Goal: Task Accomplishment & Management: Complete application form

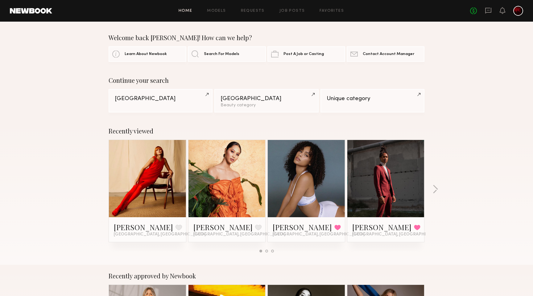
click at [288, 8] on div "Home Models Requests Job Posts Favorites Sign Out No fees up to $5,000" at bounding box center [287, 11] width 471 height 10
click at [288, 10] on link "Job Posts" at bounding box center [293, 11] width 26 height 4
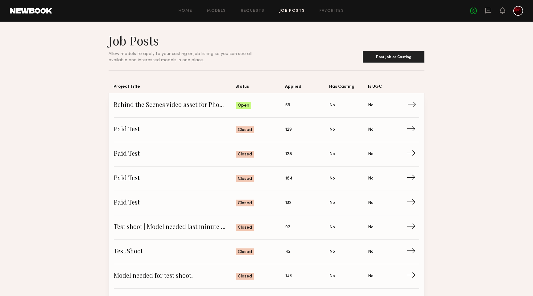
click at [214, 104] on span "Behind the Scenes video asset for Photographer" at bounding box center [175, 105] width 122 height 9
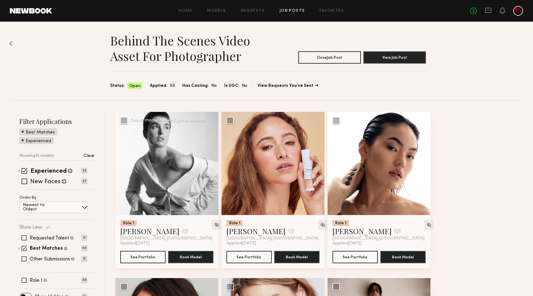
click at [211, 162] on button at bounding box center [209, 163] width 20 height 103
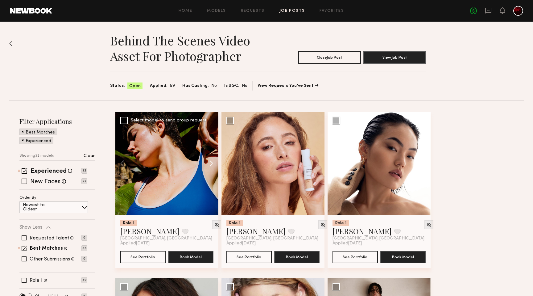
click at [211, 162] on button at bounding box center [209, 163] width 20 height 103
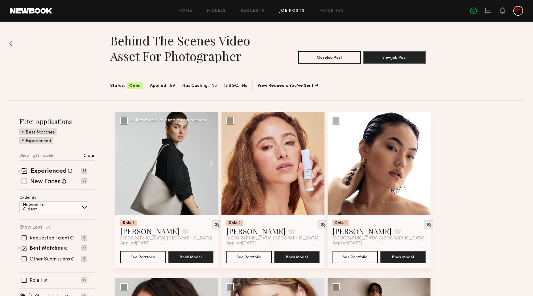
click at [211, 162] on button at bounding box center [209, 163] width 20 height 103
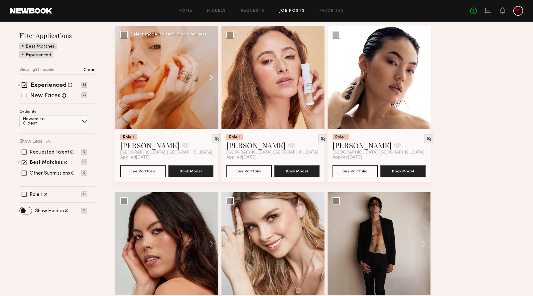
scroll to position [85, 0]
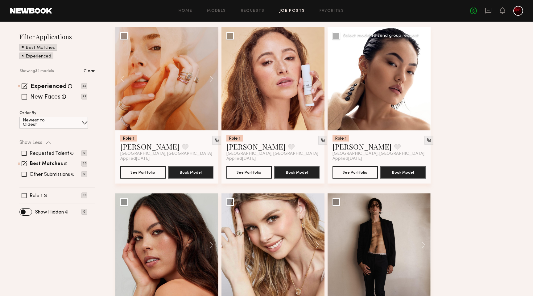
click at [424, 79] on button at bounding box center [421, 78] width 20 height 103
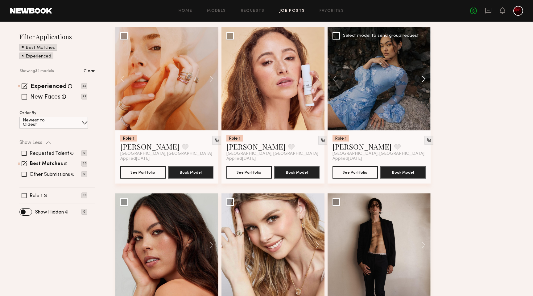
click at [424, 79] on button at bounding box center [421, 78] width 20 height 103
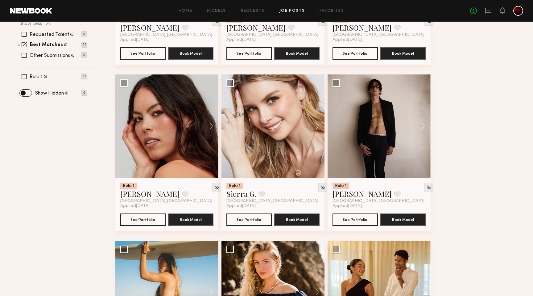
scroll to position [220, 0]
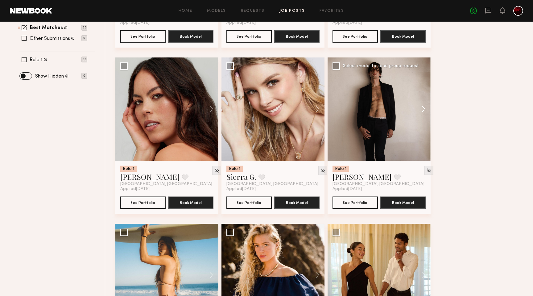
click at [427, 109] on button at bounding box center [421, 108] width 20 height 103
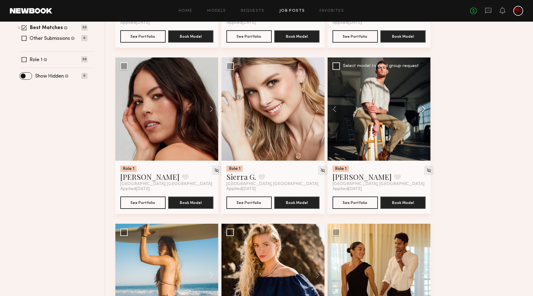
click at [427, 109] on button at bounding box center [421, 108] width 20 height 103
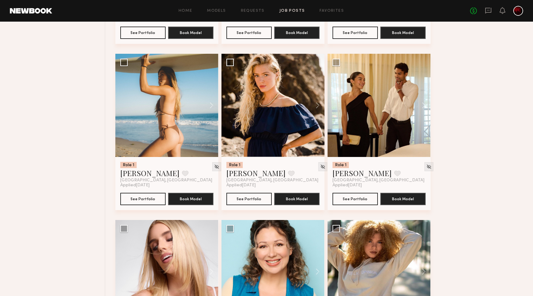
scroll to position [403, 0]
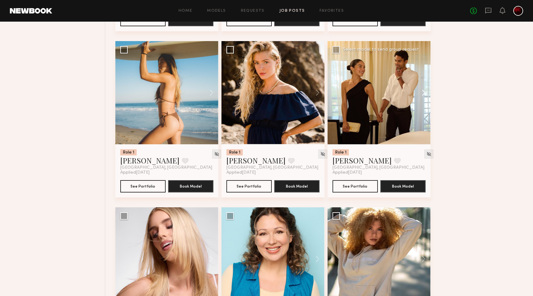
click at [425, 94] on button at bounding box center [421, 92] width 20 height 103
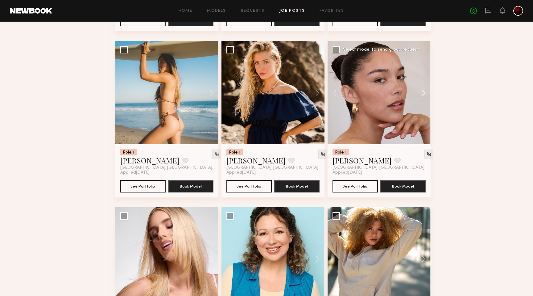
click at [425, 94] on button at bounding box center [421, 92] width 20 height 103
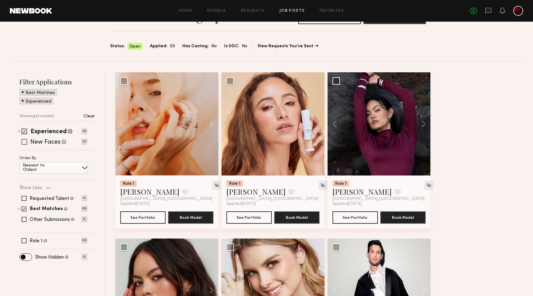
scroll to position [42, 0]
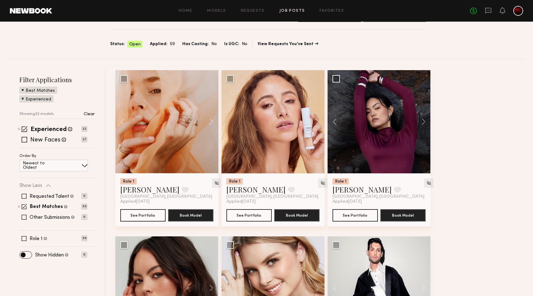
click at [22, 97] on span at bounding box center [23, 98] width 2 height 6
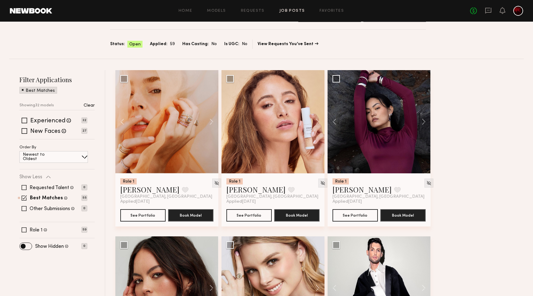
click at [21, 90] on div "Best Matches" at bounding box center [38, 90] width 38 height 7
click at [23, 90] on span at bounding box center [23, 90] width 2 height 6
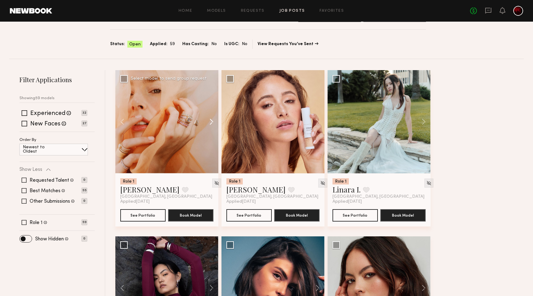
click at [212, 121] on button at bounding box center [209, 121] width 20 height 103
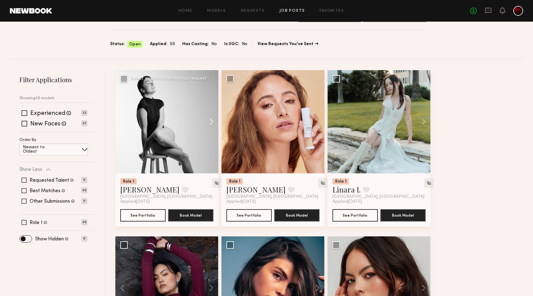
click at [212, 121] on button at bounding box center [209, 121] width 20 height 103
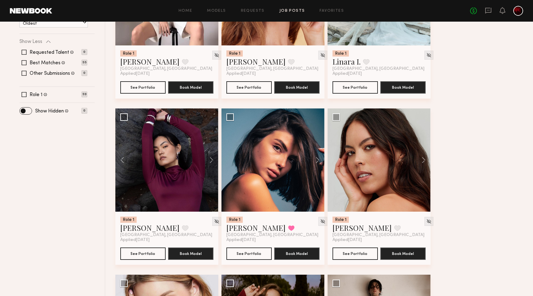
scroll to position [170, 0]
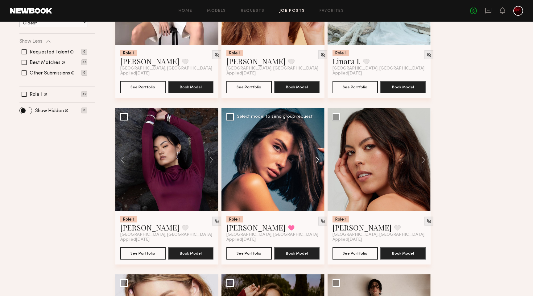
click at [318, 160] on button at bounding box center [315, 159] width 20 height 103
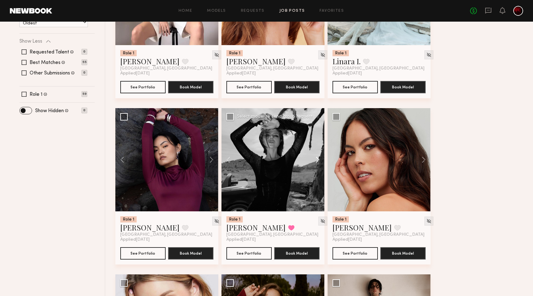
click at [318, 160] on button at bounding box center [315, 159] width 20 height 103
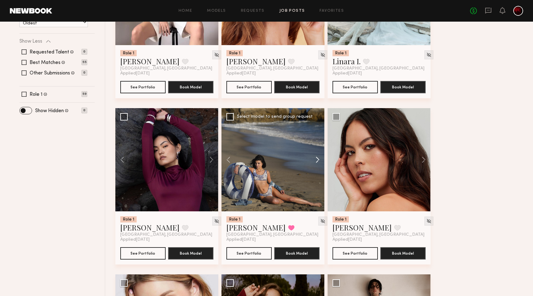
click at [318, 160] on button at bounding box center [315, 159] width 20 height 103
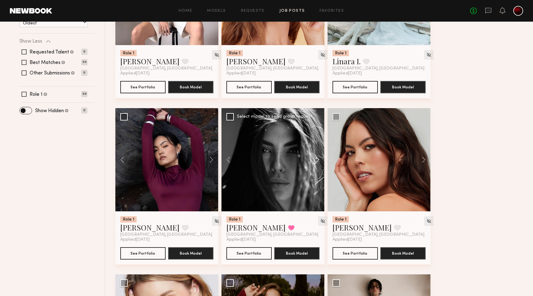
click at [318, 160] on button at bounding box center [315, 159] width 20 height 103
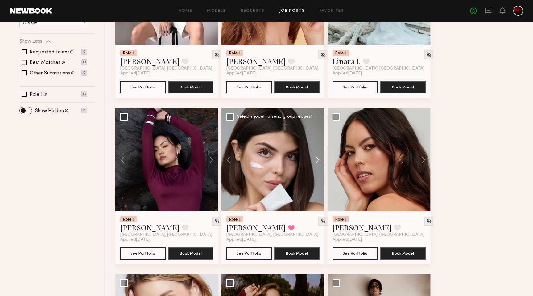
click at [318, 160] on button at bounding box center [315, 159] width 20 height 103
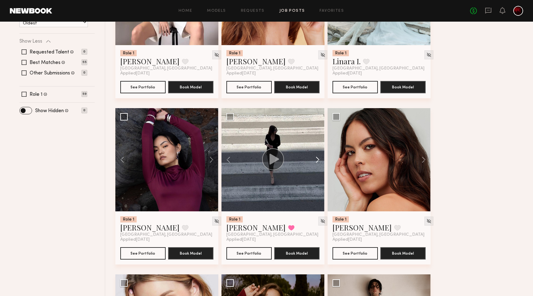
click at [318, 160] on button at bounding box center [315, 159] width 20 height 103
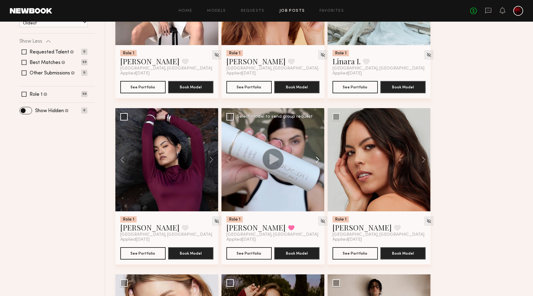
click at [318, 160] on button at bounding box center [315, 159] width 20 height 103
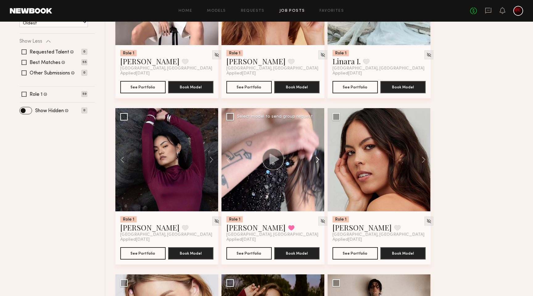
click at [318, 160] on button at bounding box center [315, 159] width 20 height 103
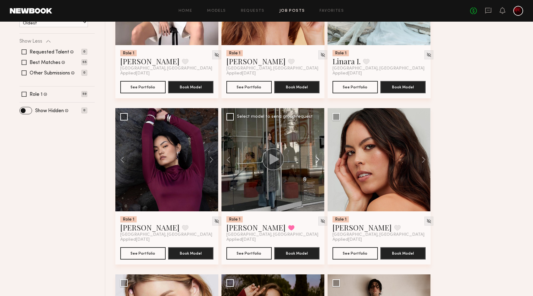
click at [318, 160] on button at bounding box center [315, 159] width 20 height 103
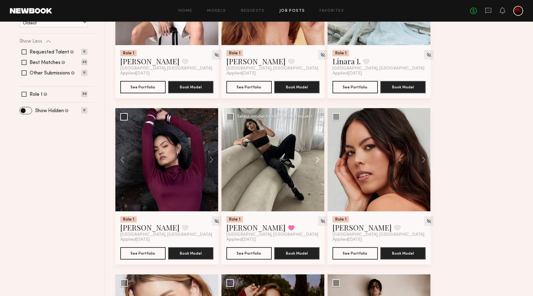
click at [318, 160] on button at bounding box center [315, 159] width 20 height 103
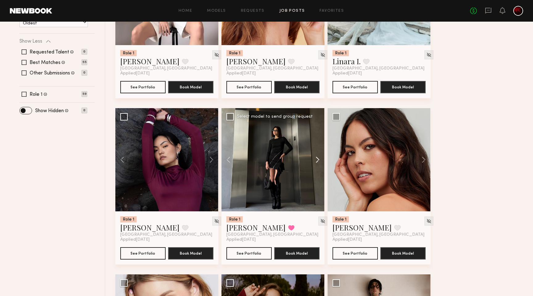
click at [318, 160] on button at bounding box center [315, 159] width 20 height 103
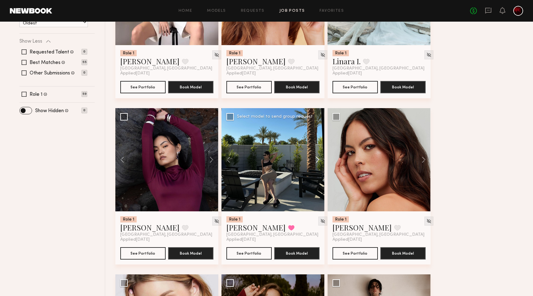
click at [318, 160] on button at bounding box center [315, 159] width 20 height 103
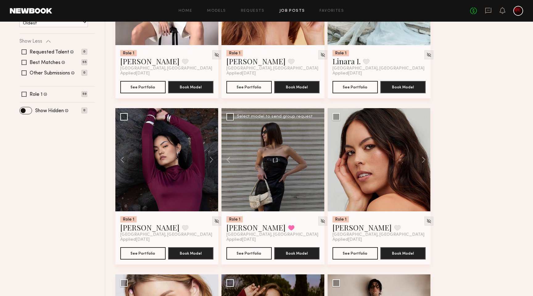
click at [318, 160] on div at bounding box center [273, 159] width 103 height 103
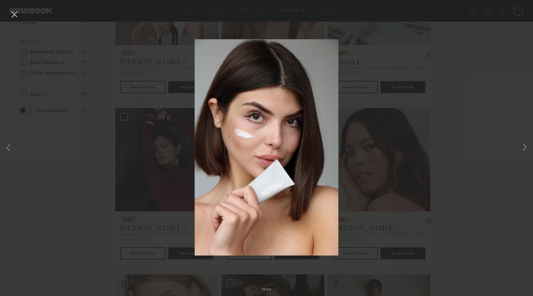
click at [11, 13] on button at bounding box center [14, 14] width 10 height 11
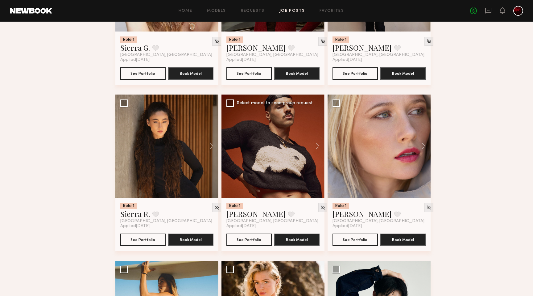
scroll to position [515, 0]
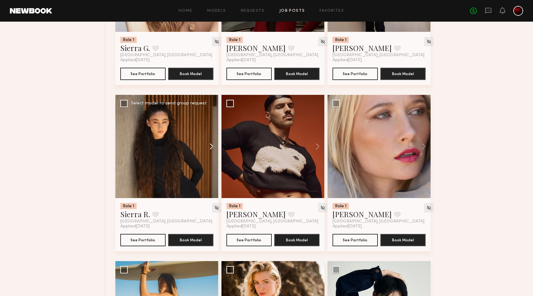
click at [210, 147] on button at bounding box center [209, 146] width 20 height 103
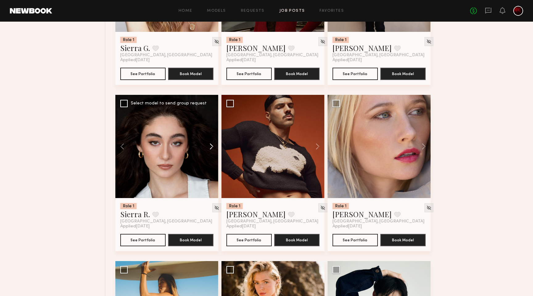
click at [210, 147] on button at bounding box center [209, 146] width 20 height 103
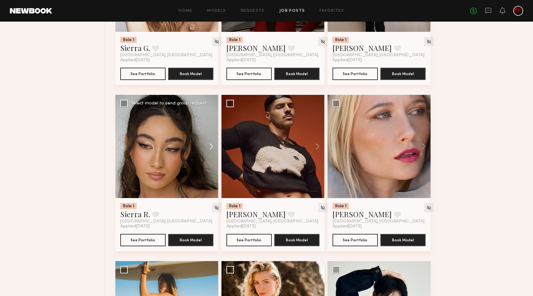
click at [210, 147] on button at bounding box center [209, 146] width 20 height 103
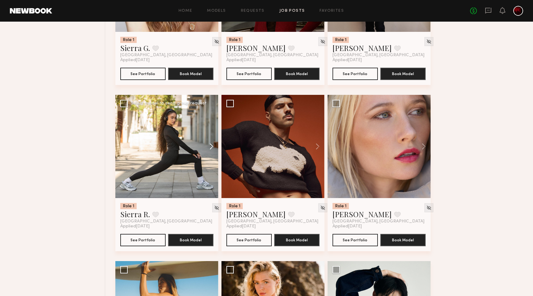
click at [210, 147] on button at bounding box center [209, 146] width 20 height 103
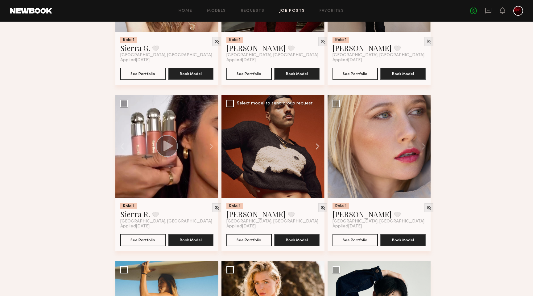
click at [314, 147] on button at bounding box center [315, 146] width 20 height 103
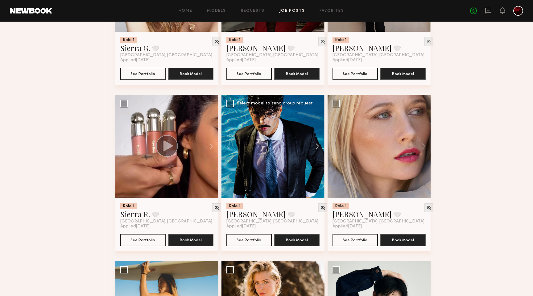
click at [314, 147] on button at bounding box center [315, 146] width 20 height 103
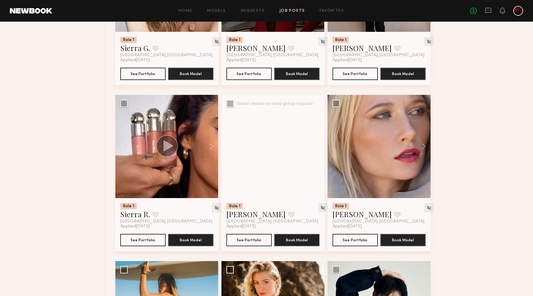
click at [314, 147] on button at bounding box center [315, 146] width 20 height 103
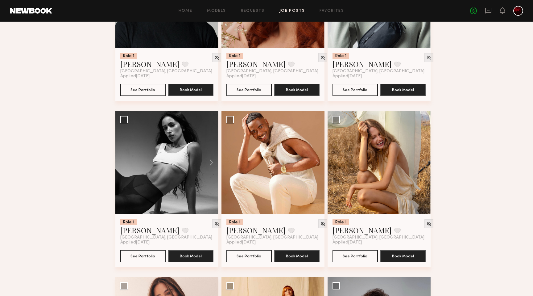
scroll to position [1331, 0]
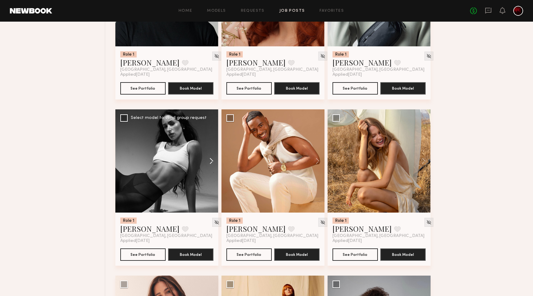
click at [208, 162] on button at bounding box center [209, 160] width 20 height 103
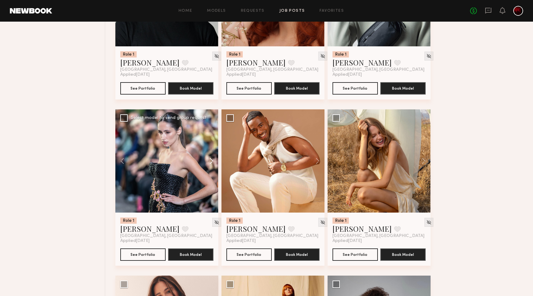
click at [208, 162] on button at bounding box center [209, 160] width 20 height 103
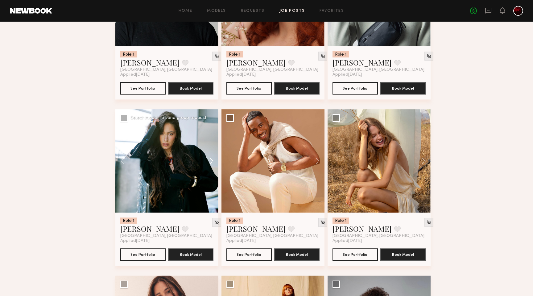
click at [208, 162] on button at bounding box center [209, 160] width 20 height 103
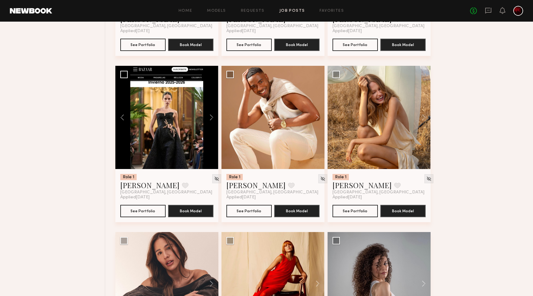
scroll to position [1376, 0]
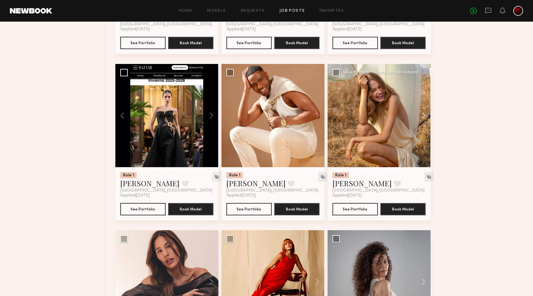
click at [423, 119] on button at bounding box center [421, 115] width 20 height 103
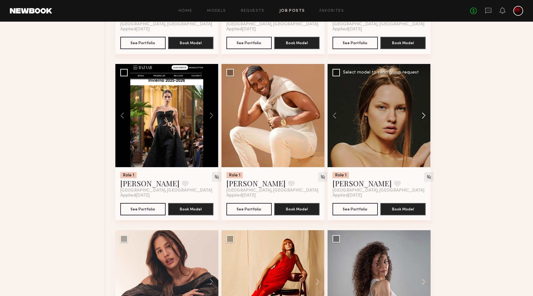
click at [423, 119] on button at bounding box center [421, 115] width 20 height 103
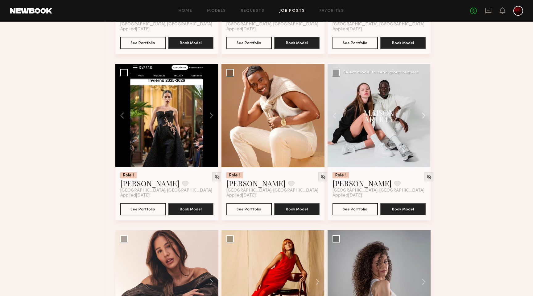
click at [423, 119] on button at bounding box center [421, 115] width 20 height 103
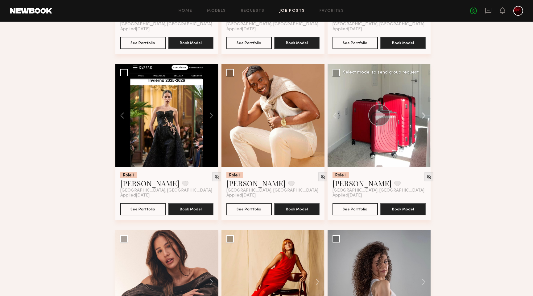
click at [423, 119] on button at bounding box center [421, 115] width 20 height 103
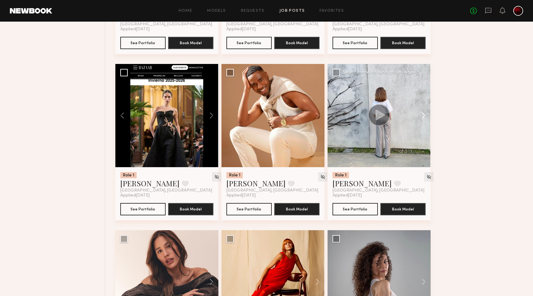
click at [423, 119] on button at bounding box center [421, 115] width 20 height 103
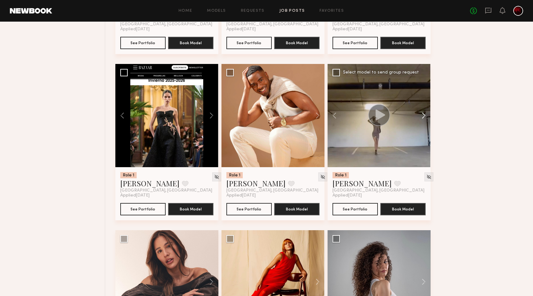
click at [423, 119] on button at bounding box center [421, 115] width 20 height 103
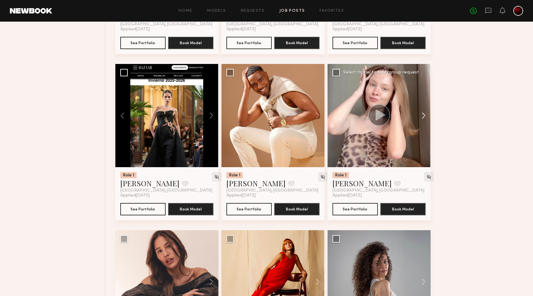
click at [423, 119] on button at bounding box center [421, 115] width 20 height 103
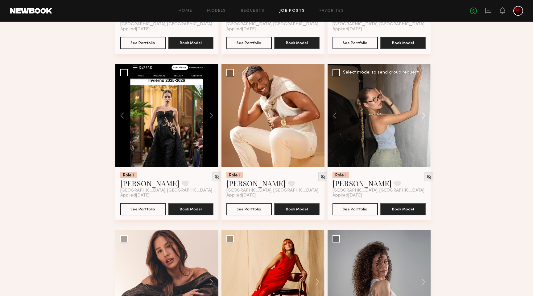
click at [423, 119] on button at bounding box center [421, 115] width 20 height 103
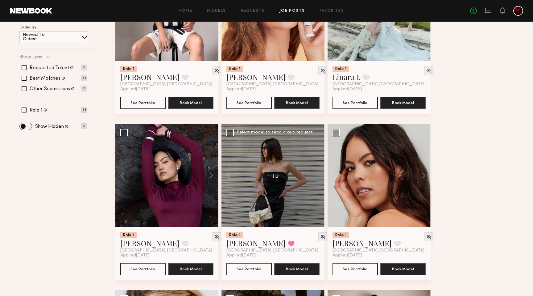
scroll to position [0, 0]
